Goal: Check status: Check status

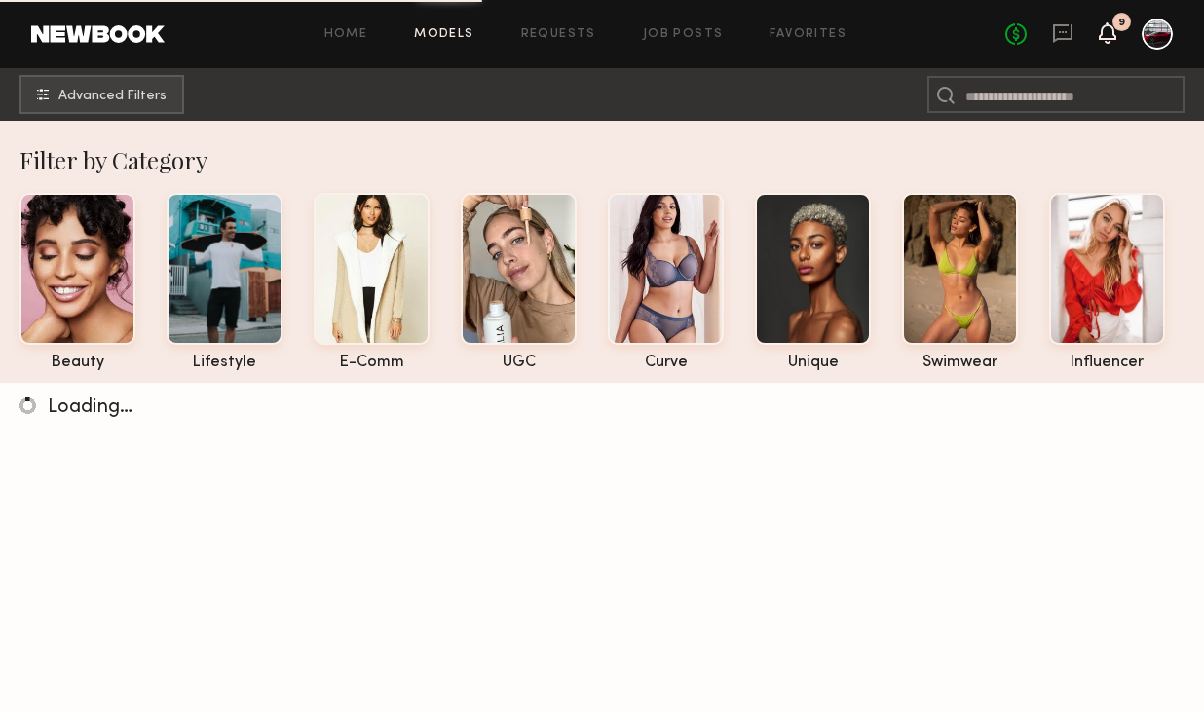
click at [1104, 32] on icon at bounding box center [1108, 32] width 16 height 14
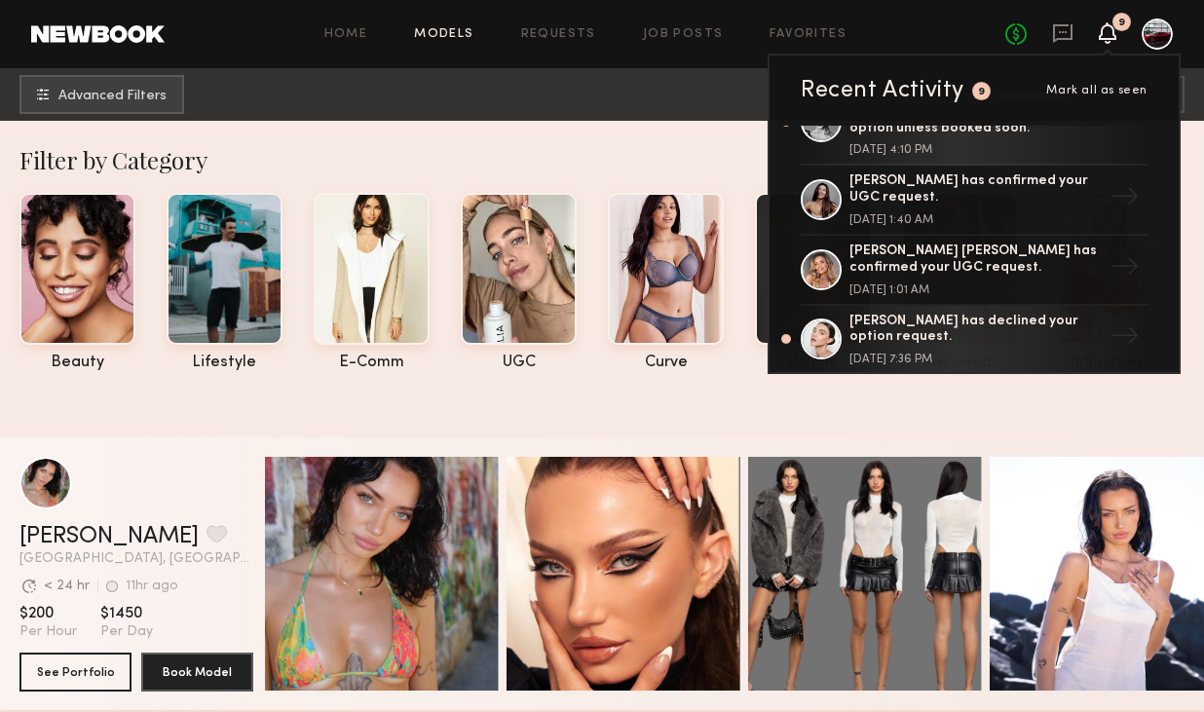
scroll to position [207, 0]
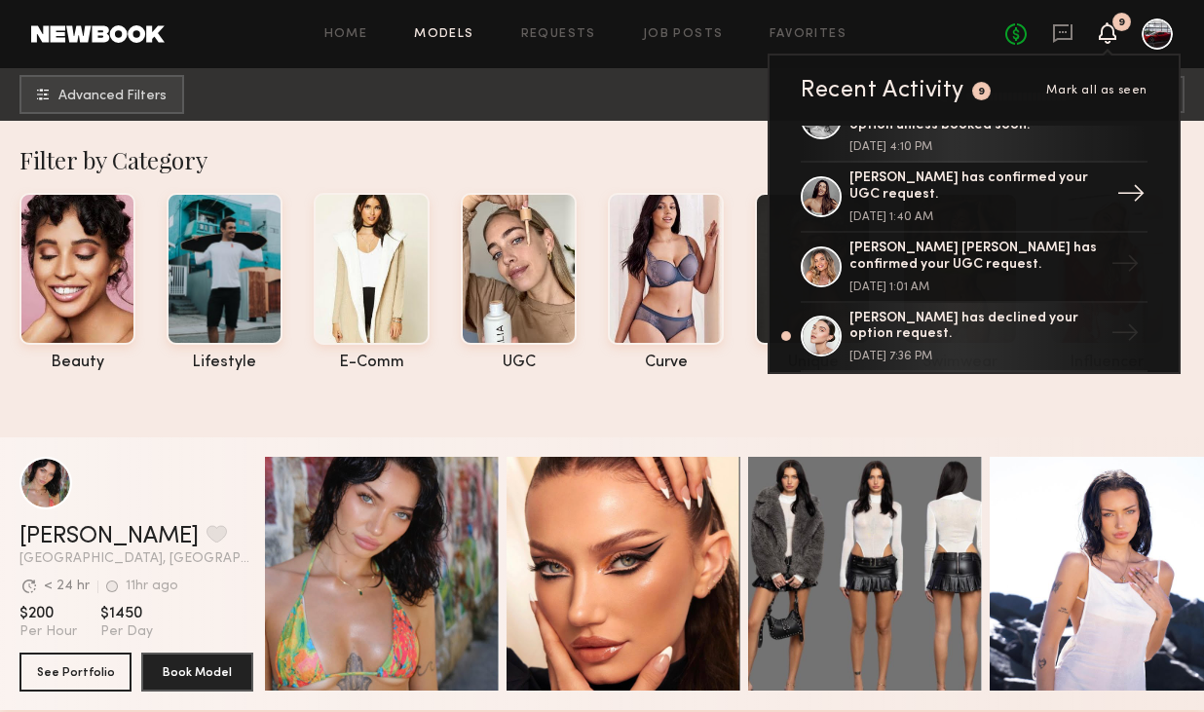
click at [967, 174] on div "[PERSON_NAME] has confirmed your UGC request." at bounding box center [975, 186] width 253 height 33
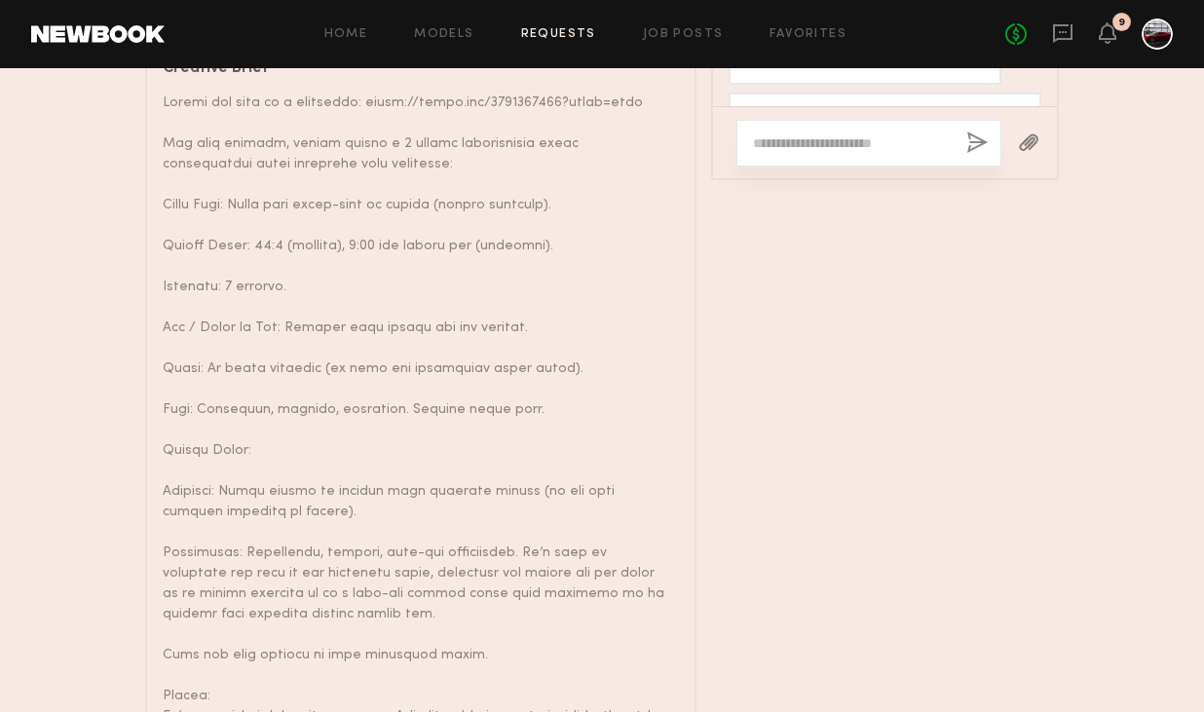
scroll to position [1986, 0]
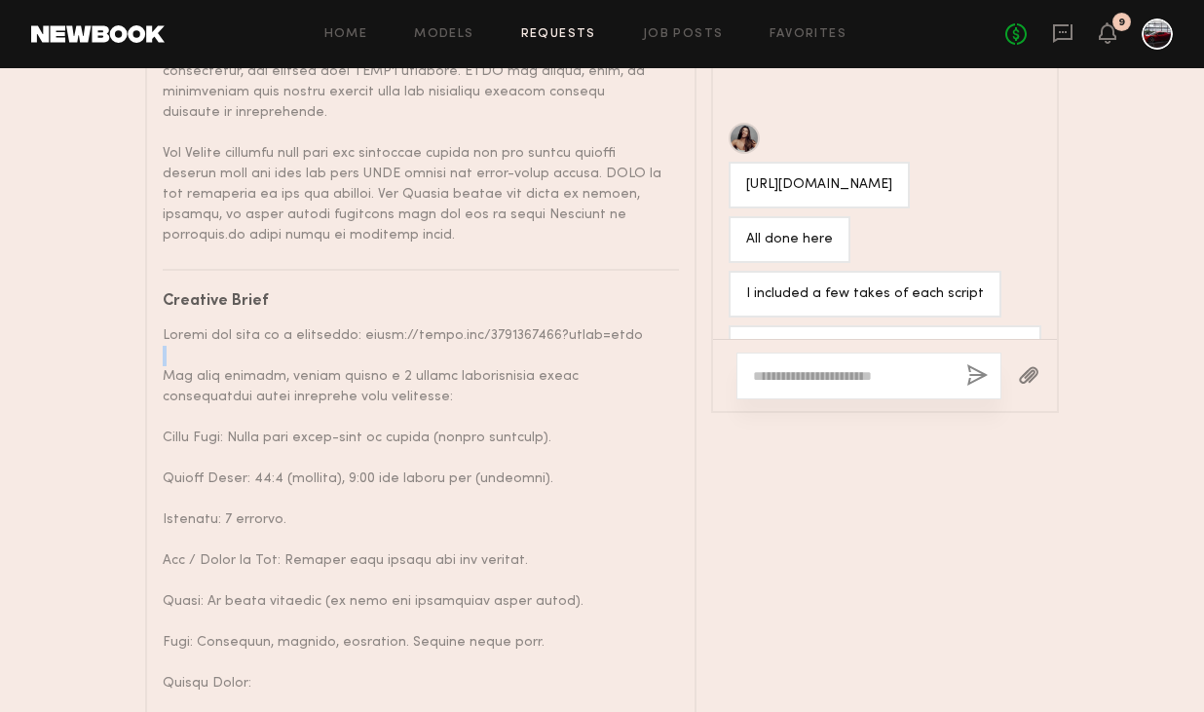
drag, startPoint x: 635, startPoint y: 272, endPoint x: 354, endPoint y: 286, distance: 281.9
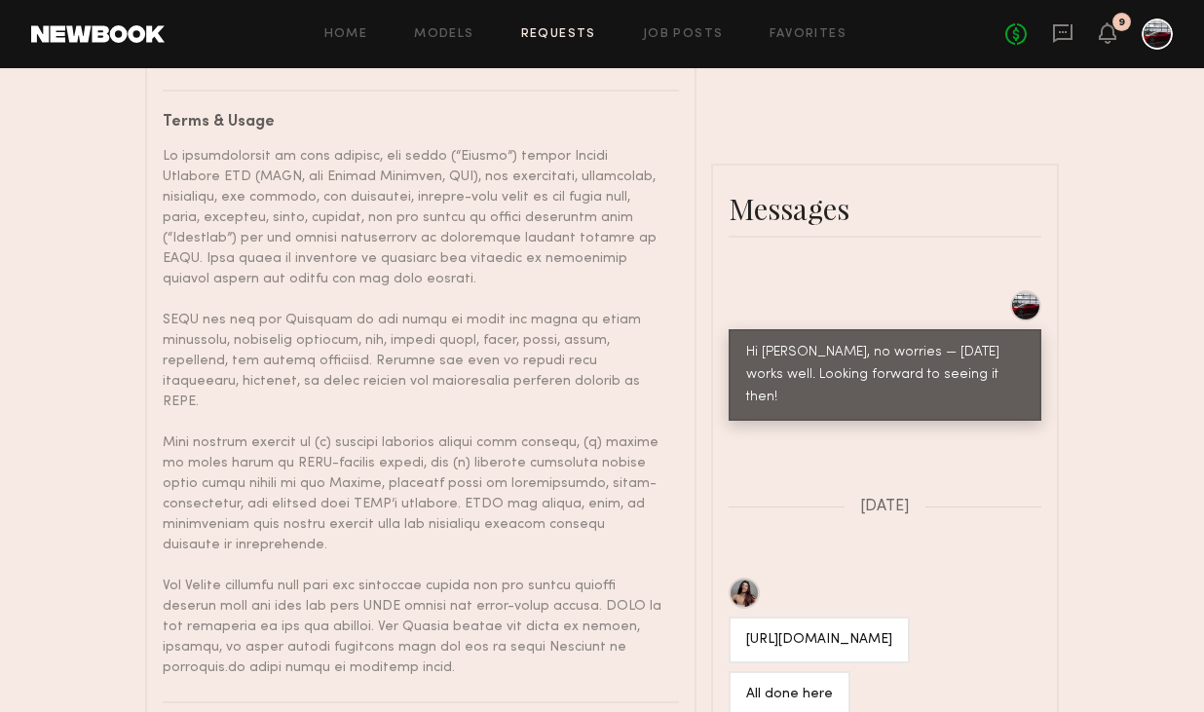
scroll to position [1561, 0]
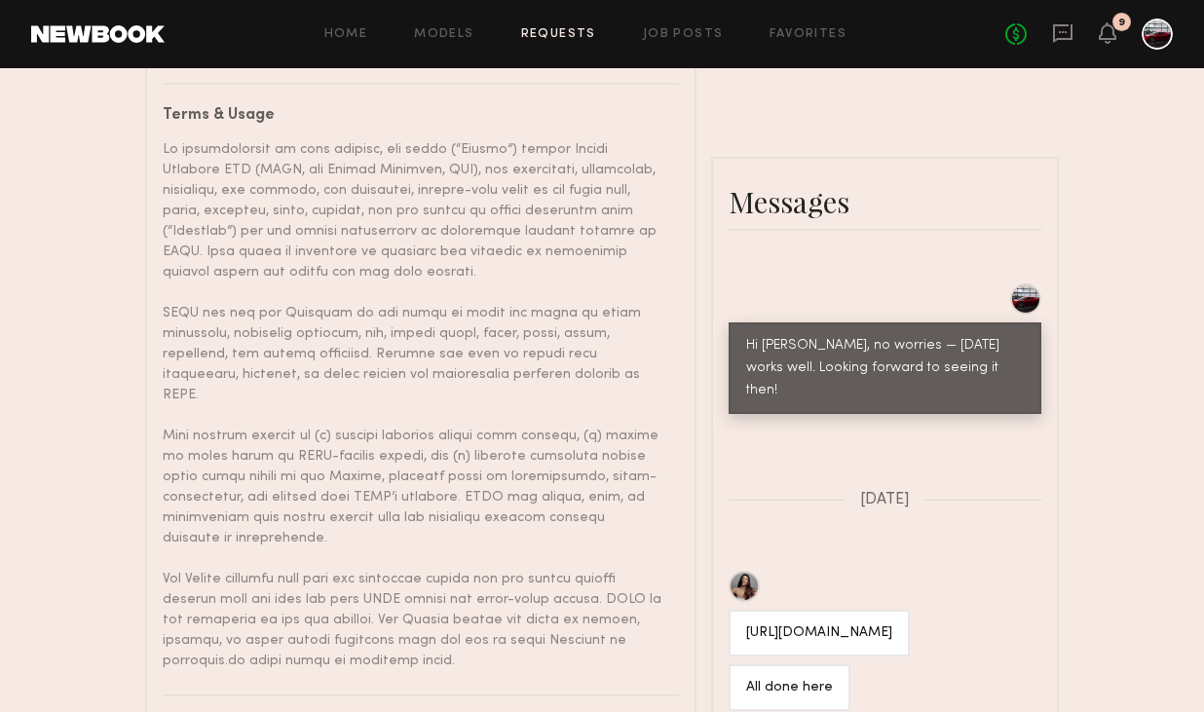
drag, startPoint x: 935, startPoint y: 509, endPoint x: 730, endPoint y: 506, distance: 205.6
click at [730, 610] on div "[URL][DOMAIN_NAME]" at bounding box center [819, 633] width 181 height 47
copy div "[URL][DOMAIN_NAME]"
click at [1104, 39] on icon at bounding box center [1108, 32] width 16 height 14
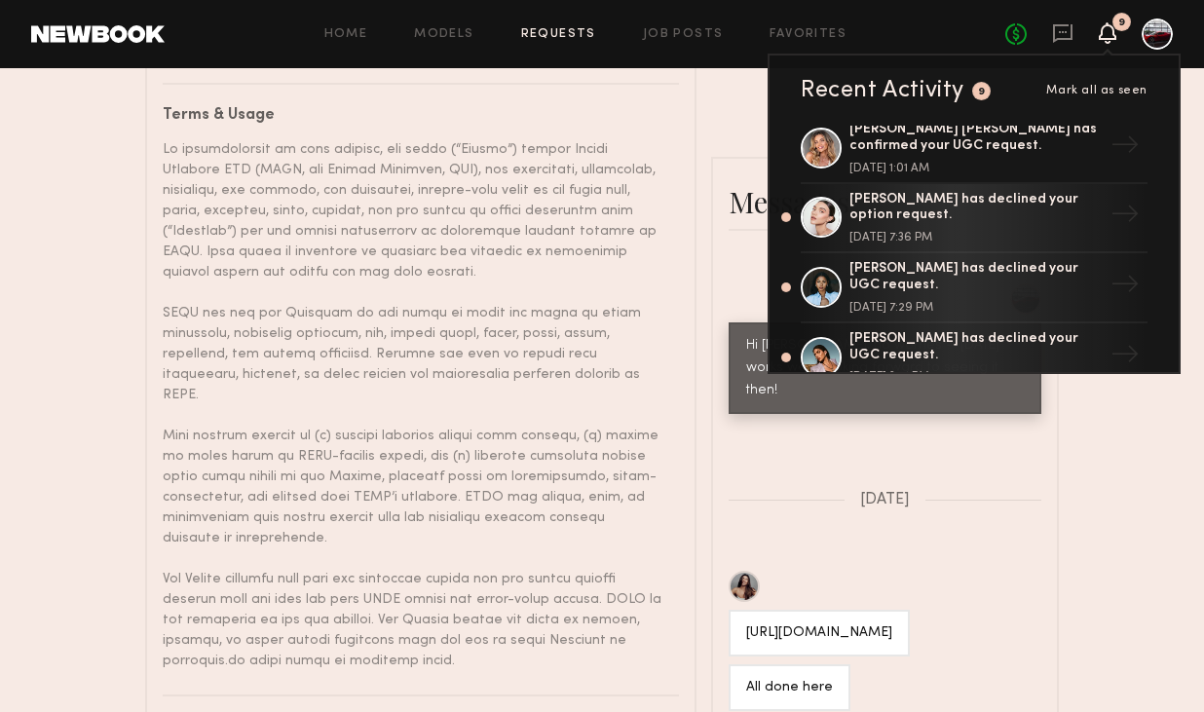
scroll to position [220, 0]
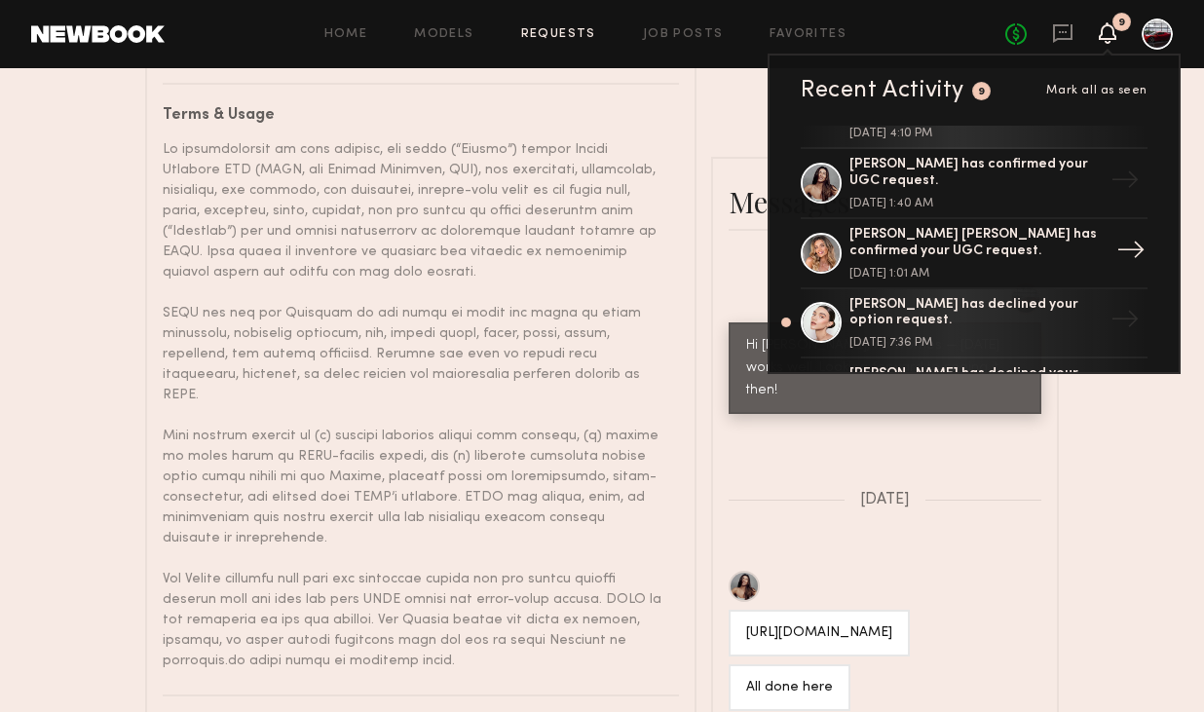
click at [932, 227] on div "[PERSON_NAME] [PERSON_NAME] has confirmed your UGC request." at bounding box center [975, 243] width 253 height 33
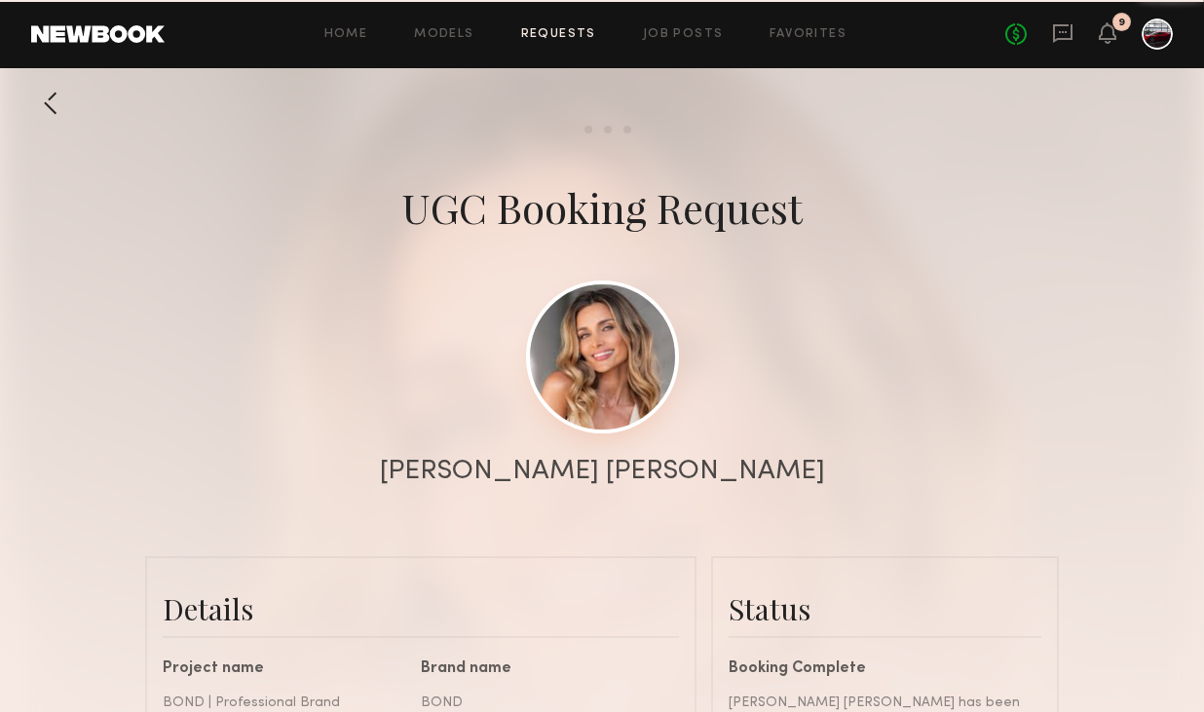
scroll to position [1156, 0]
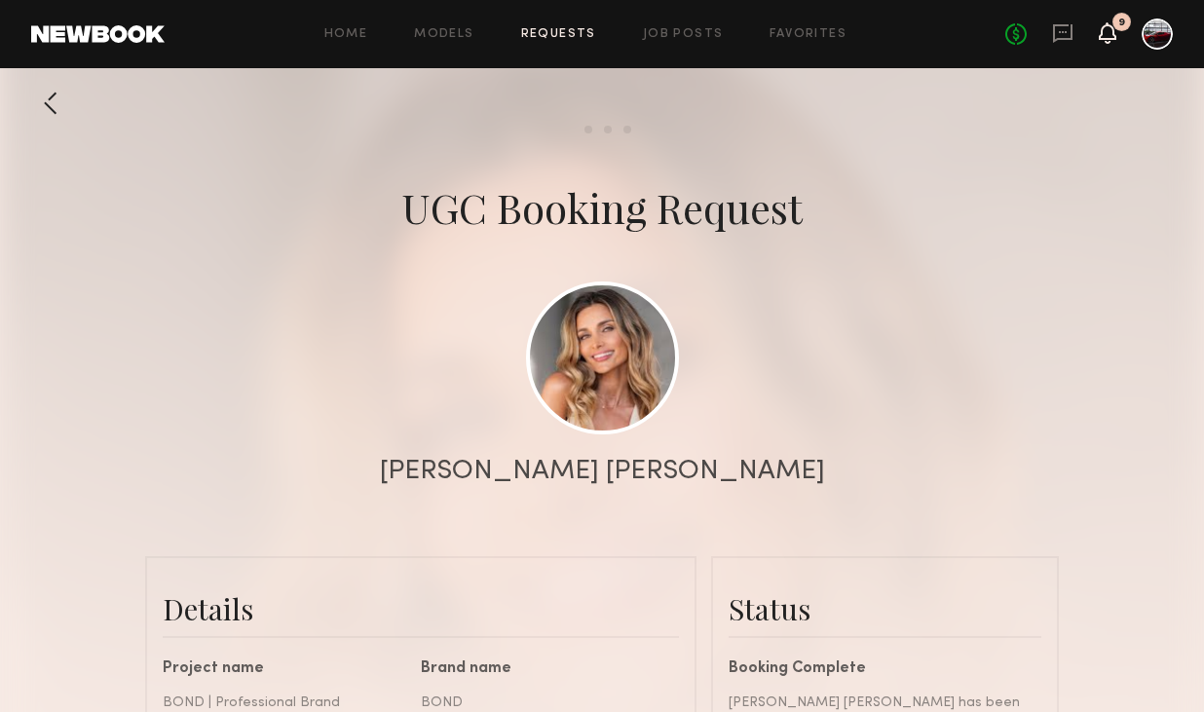
click at [1114, 36] on icon at bounding box center [1108, 32] width 16 height 14
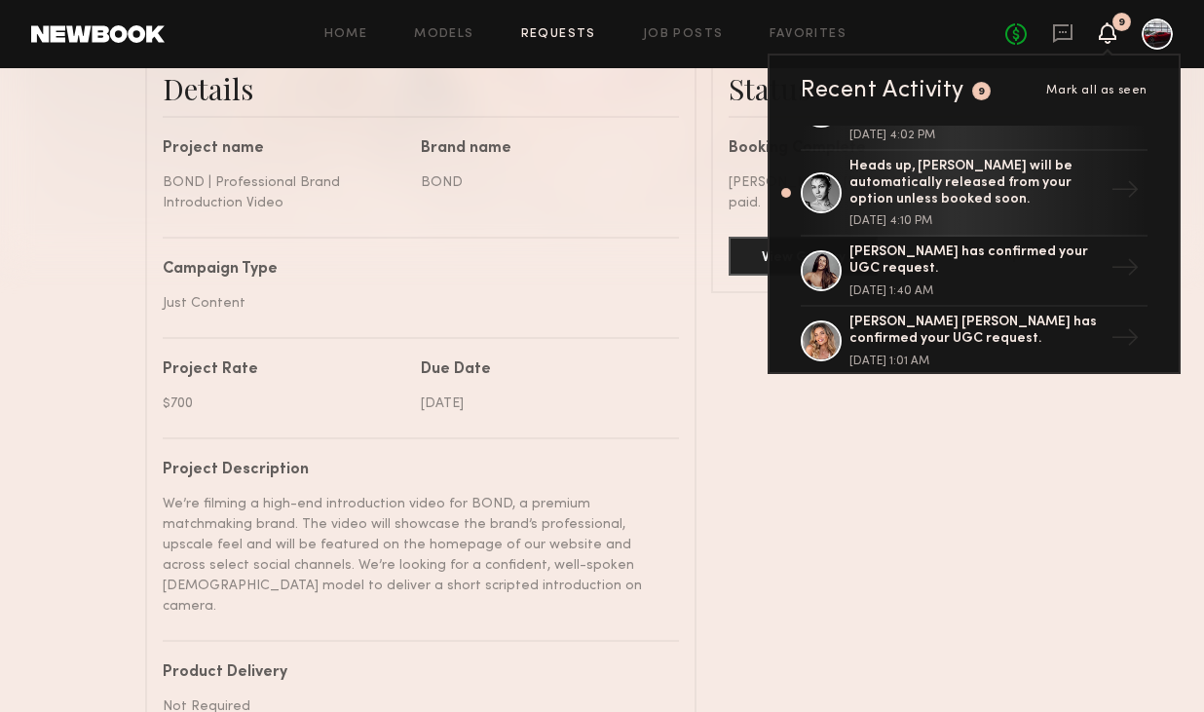
scroll to position [561, 0]
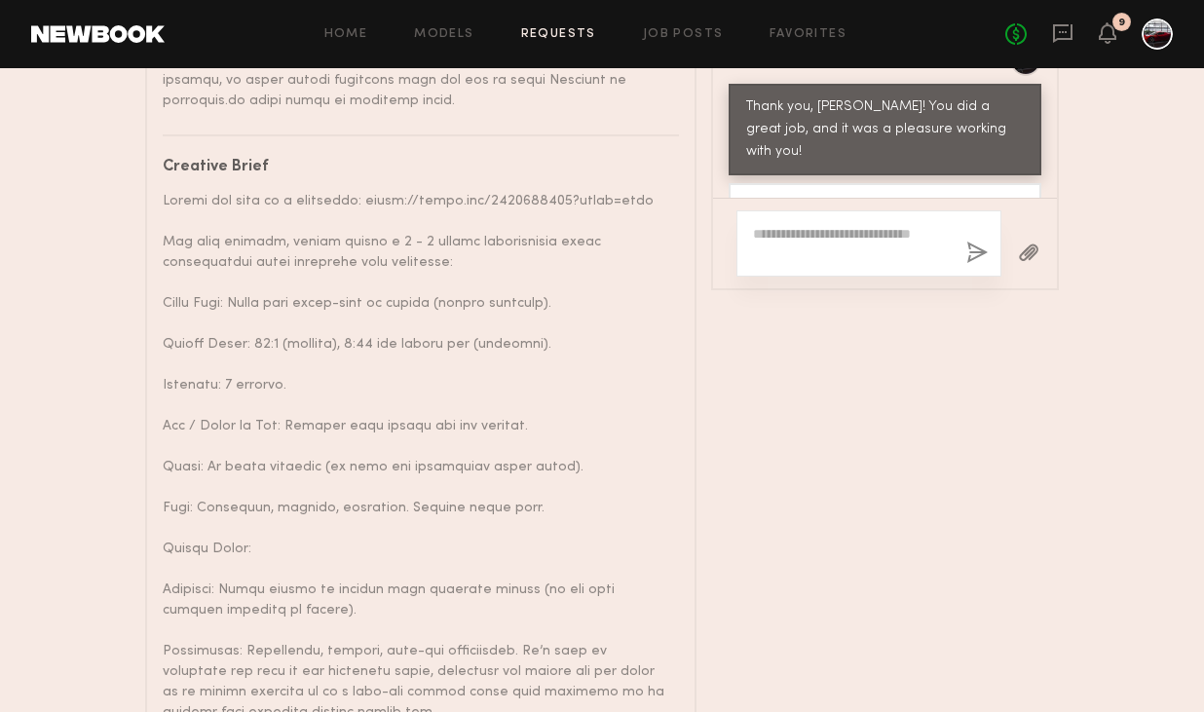
scroll to position [2113, 0]
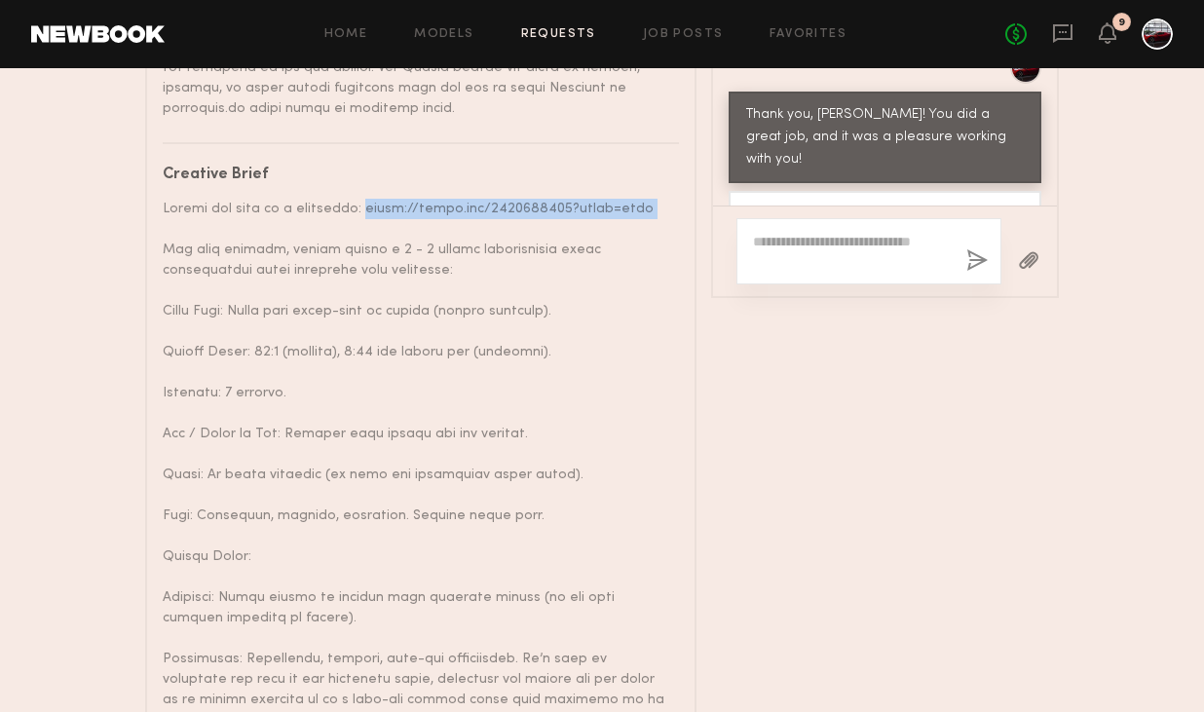
drag, startPoint x: 629, startPoint y: 148, endPoint x: 354, endPoint y: 151, distance: 275.7
click at [354, 199] on div at bounding box center [414, 690] width 502 height 982
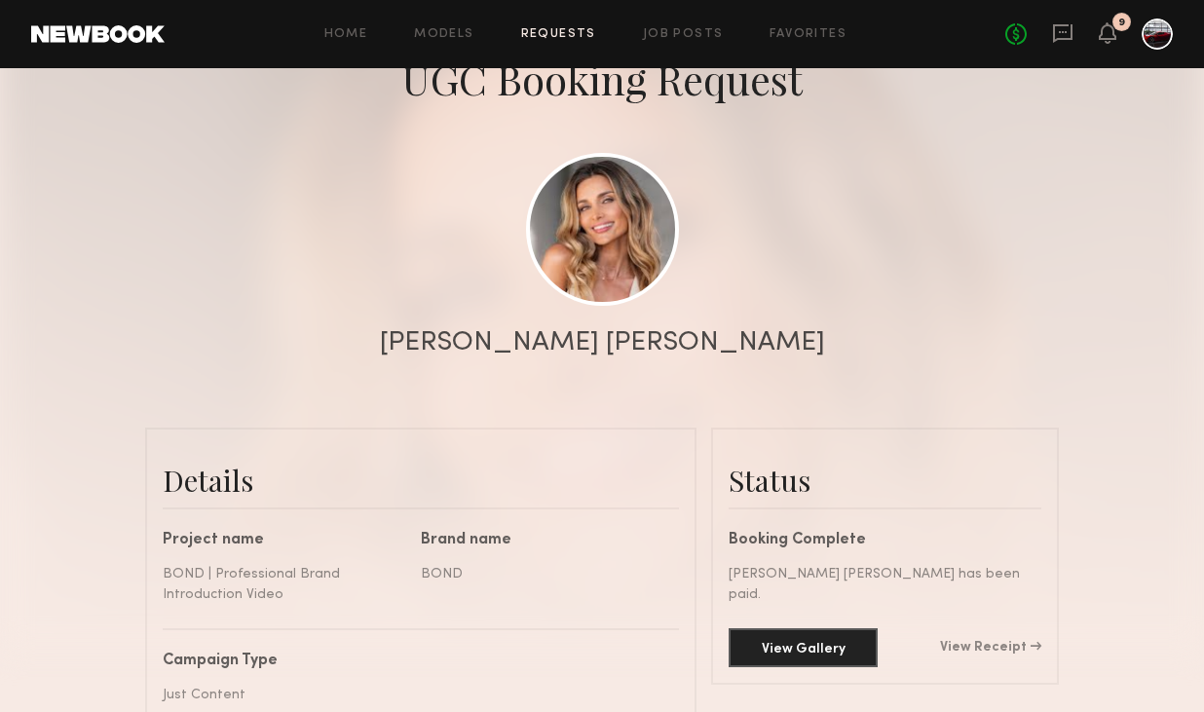
scroll to position [0, 0]
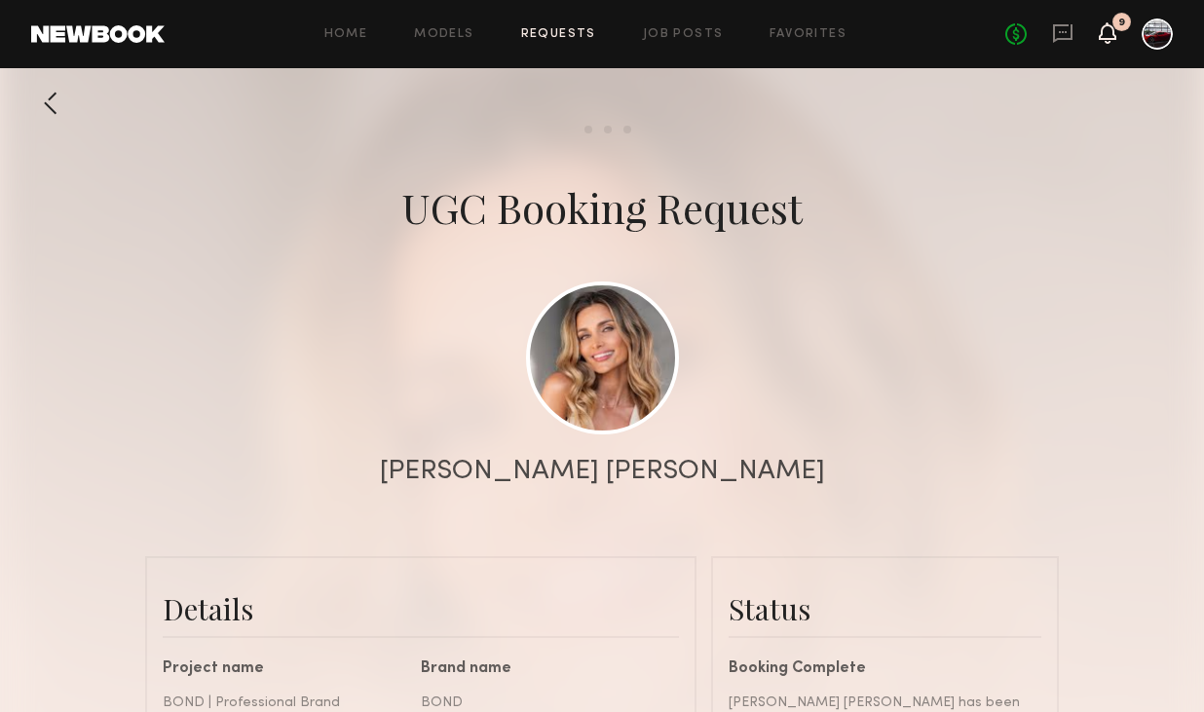
click at [1110, 32] on icon at bounding box center [1108, 32] width 16 height 14
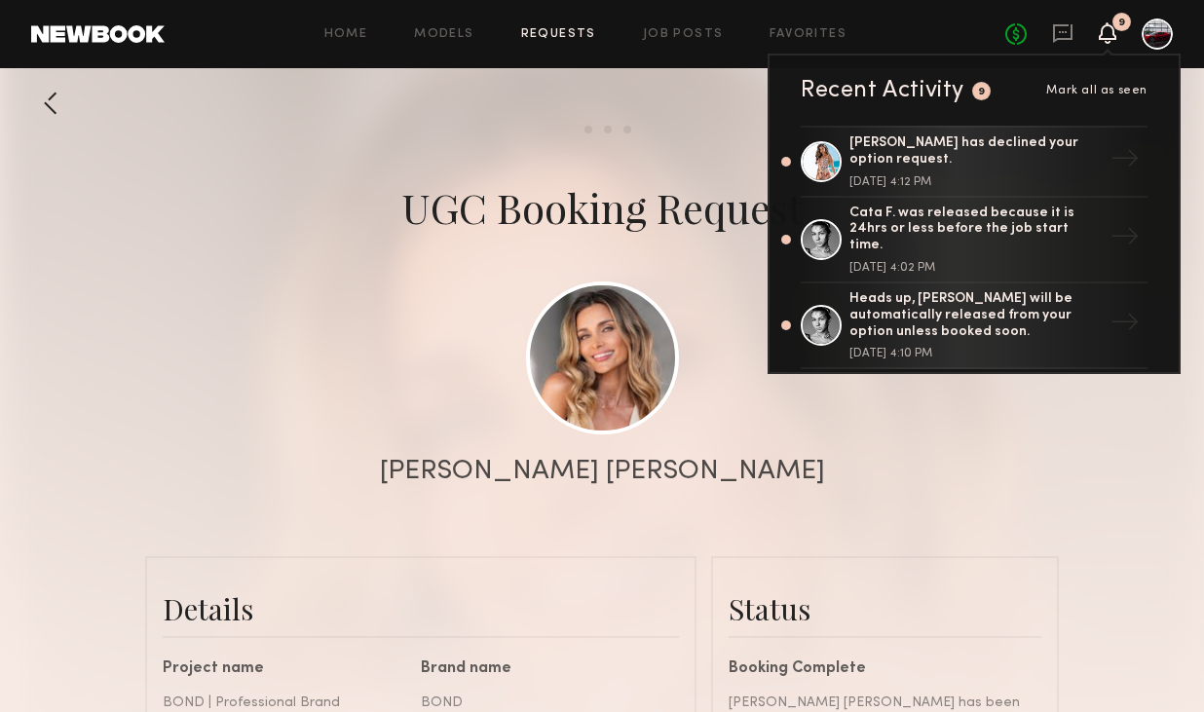
click at [1112, 26] on div "9" at bounding box center [1121, 22] width 19 height 19
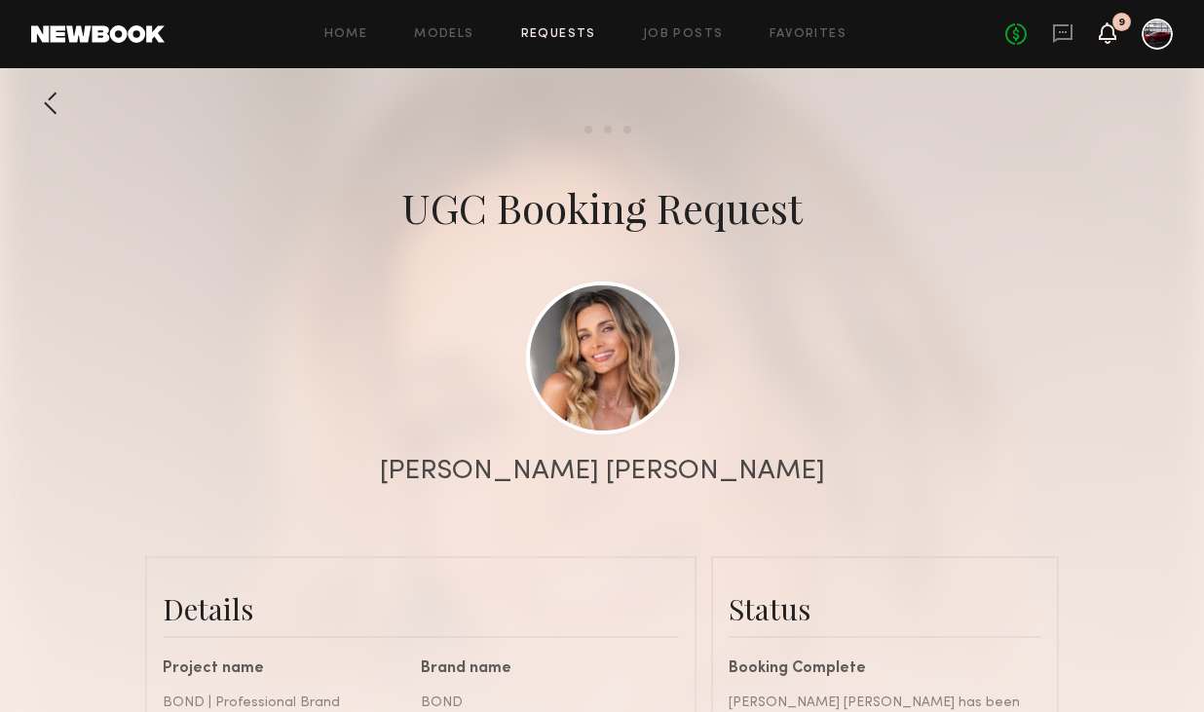
click at [1112, 27] on icon at bounding box center [1108, 32] width 16 height 14
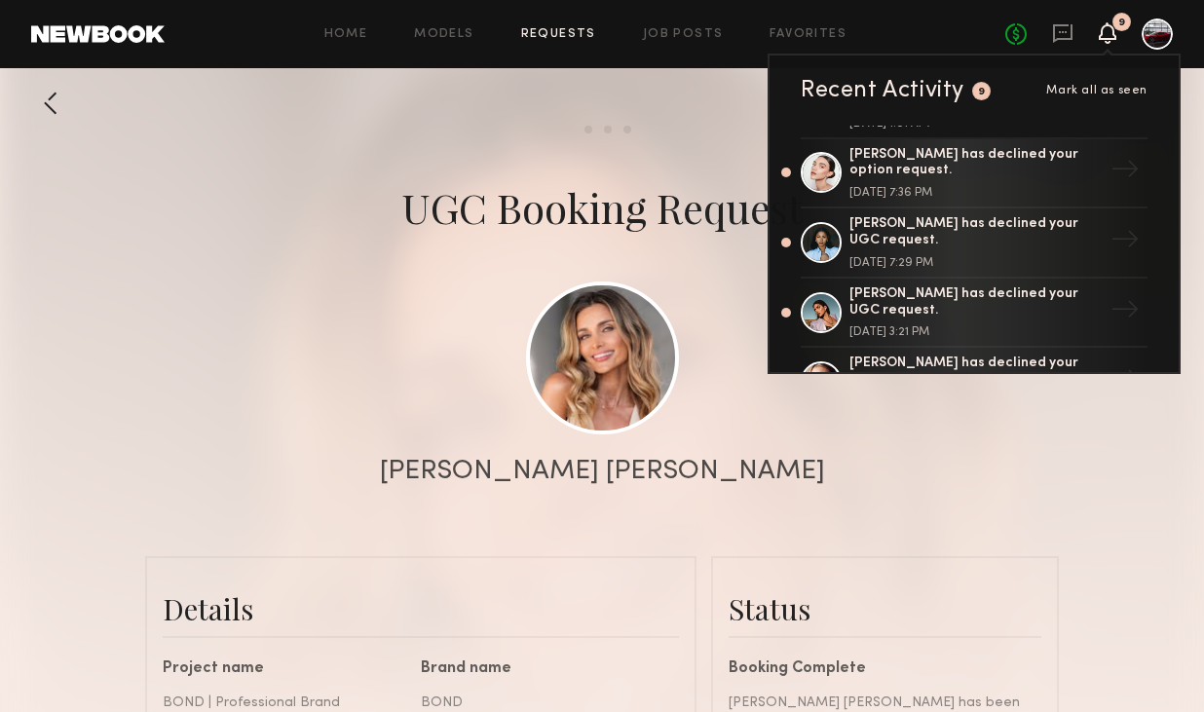
scroll to position [435, 0]
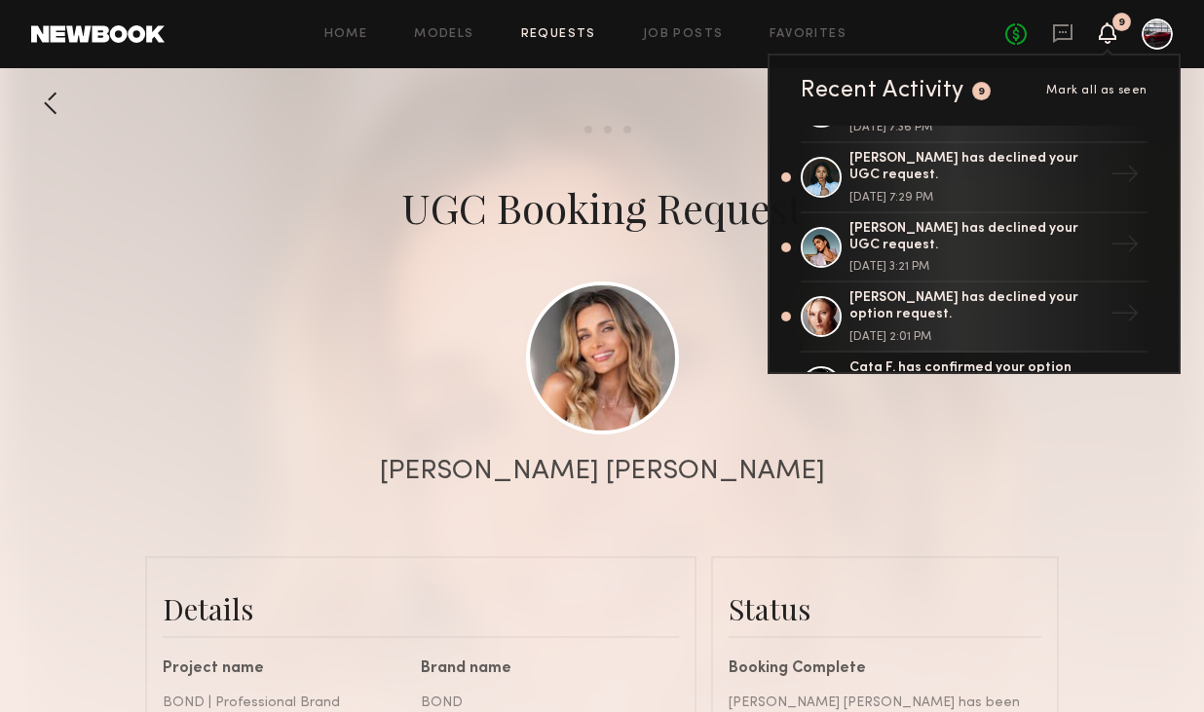
click at [1112, 31] on icon at bounding box center [1108, 32] width 16 height 14
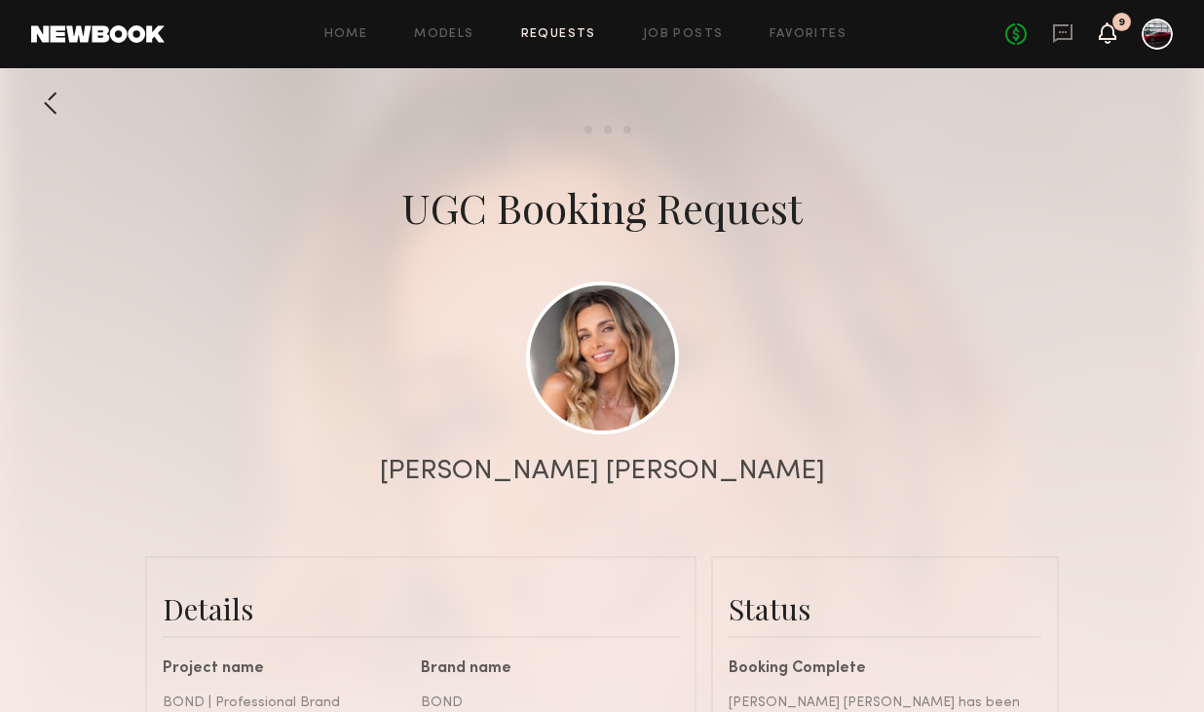
click at [1112, 31] on icon at bounding box center [1108, 32] width 16 height 14
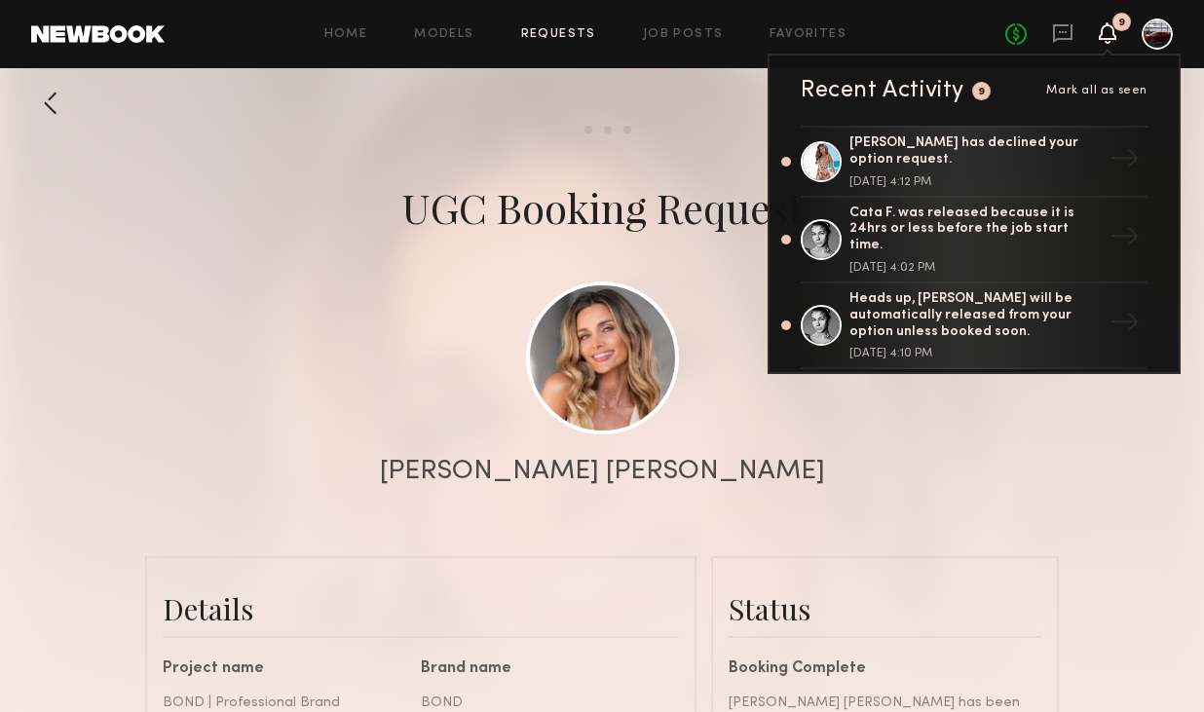
click at [1112, 35] on icon at bounding box center [1108, 32] width 16 height 14
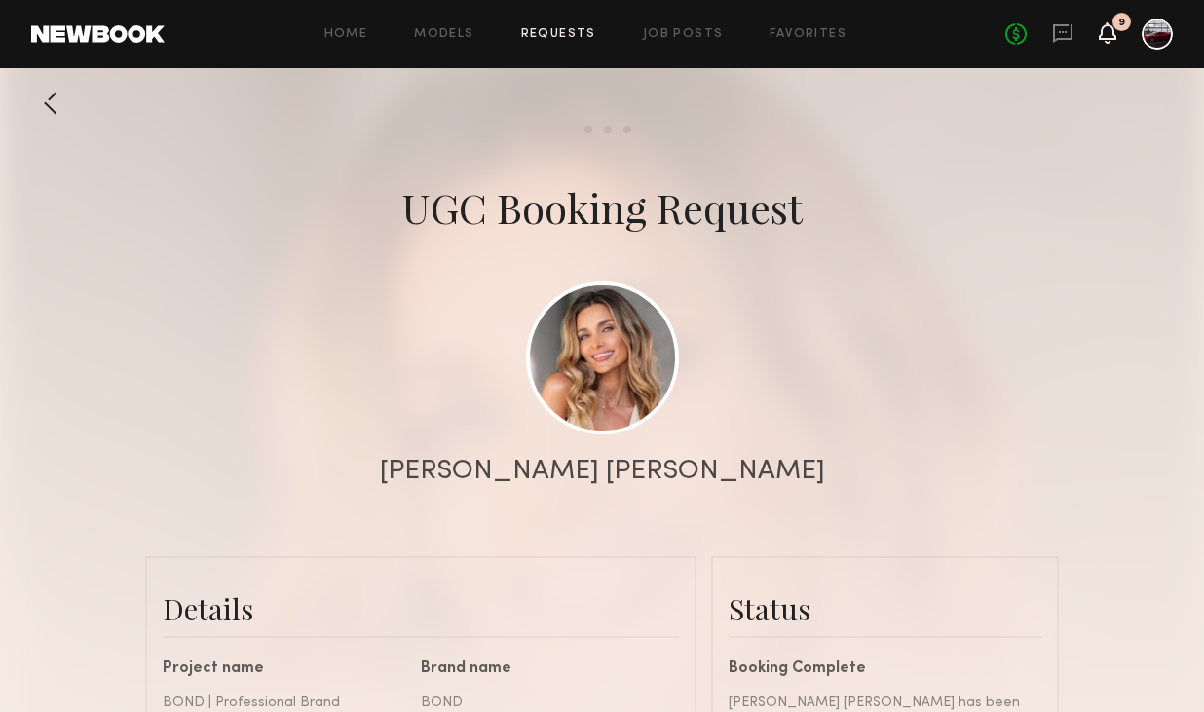
click at [1112, 35] on icon at bounding box center [1108, 32] width 16 height 14
